Goal: Navigation & Orientation: Find specific page/section

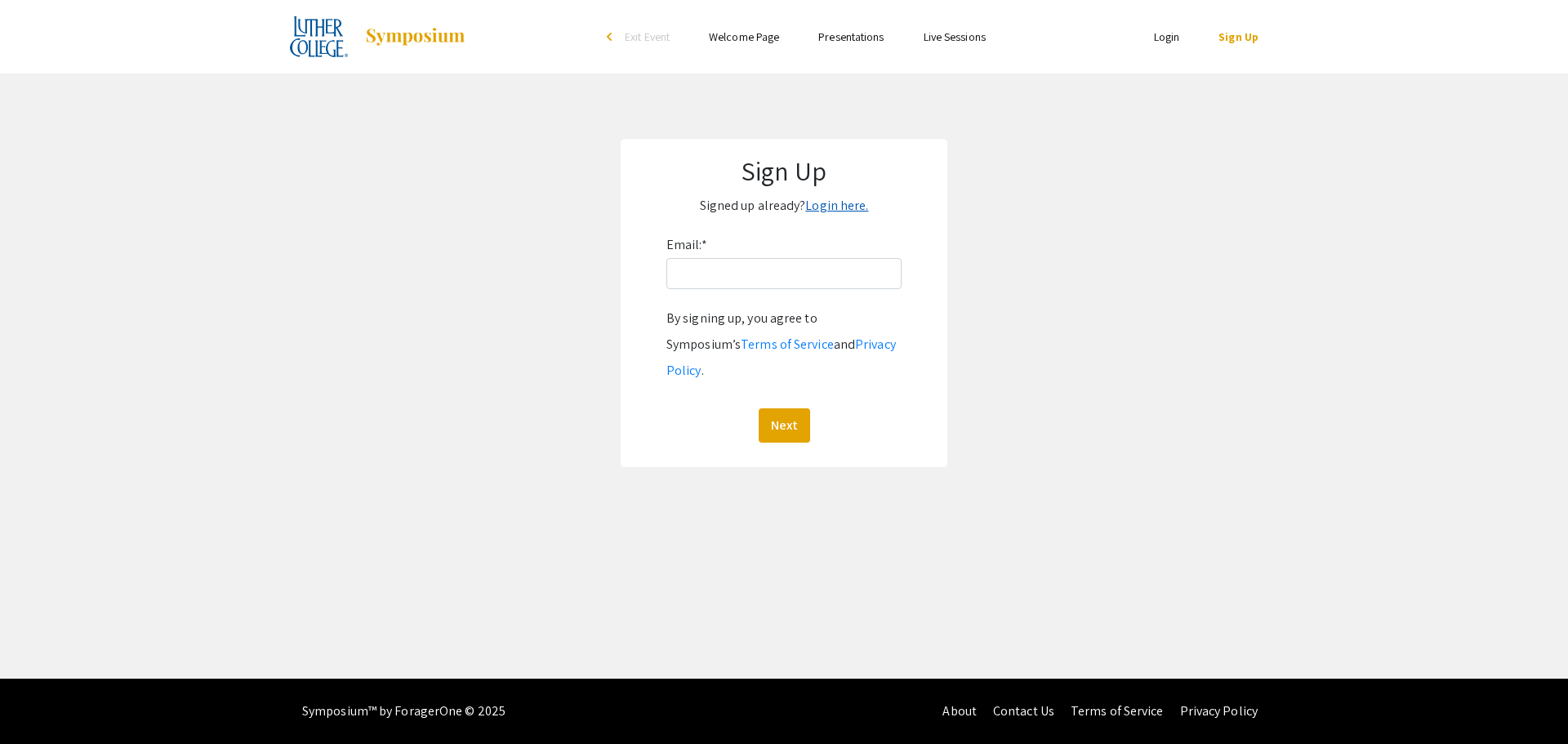
click at [822, 205] on link "Login here." at bounding box center [836, 206] width 63 height 17
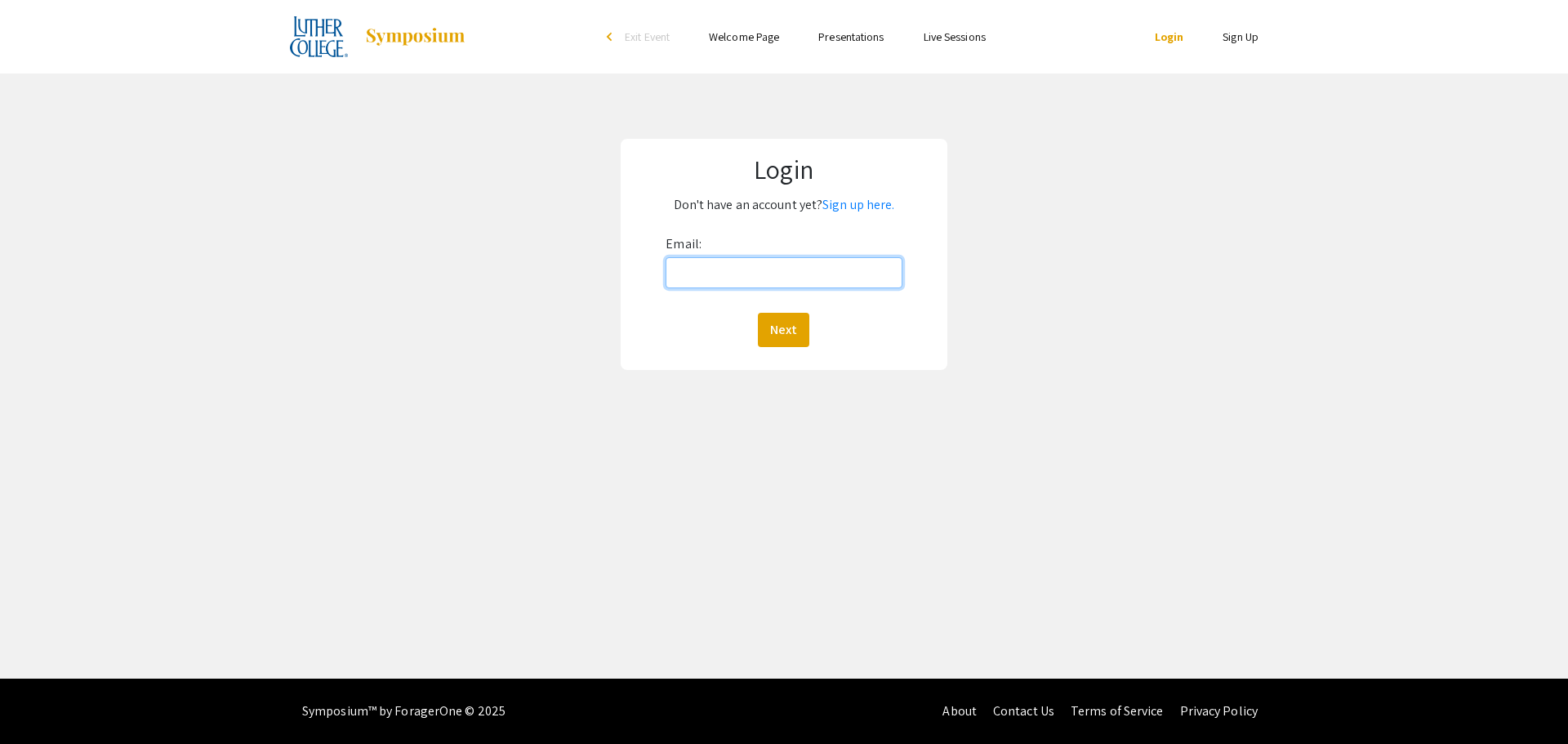
click at [690, 264] on input "Email:" at bounding box center [783, 273] width 236 height 31
type input "sgrady@luther.edu"
click at [778, 328] on button "Next" at bounding box center [783, 330] width 52 height 34
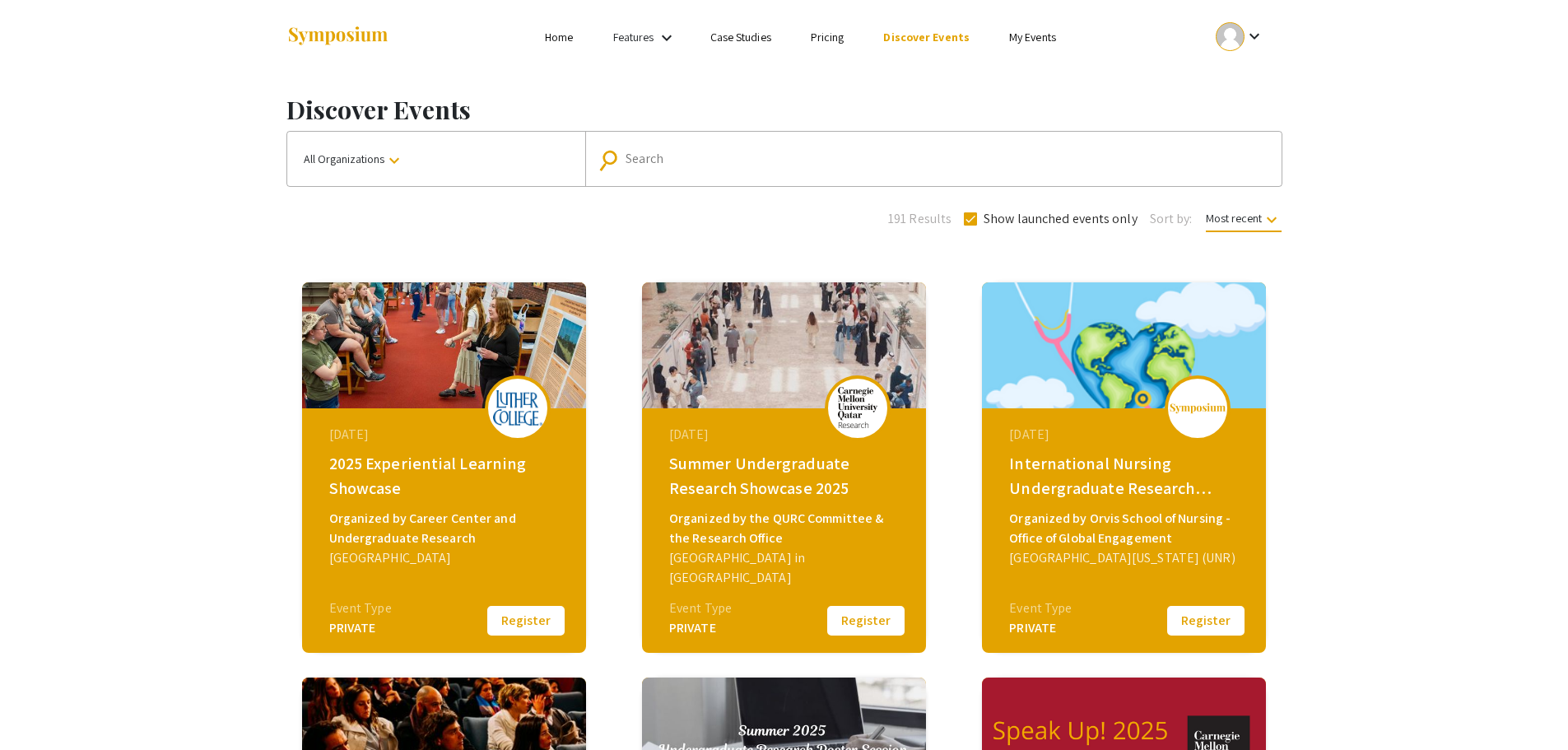
click at [469, 343] on img at bounding box center [445, 345] width 284 height 126
click at [517, 419] on img at bounding box center [517, 408] width 49 height 36
